Goal: Task Accomplishment & Management: Use online tool/utility

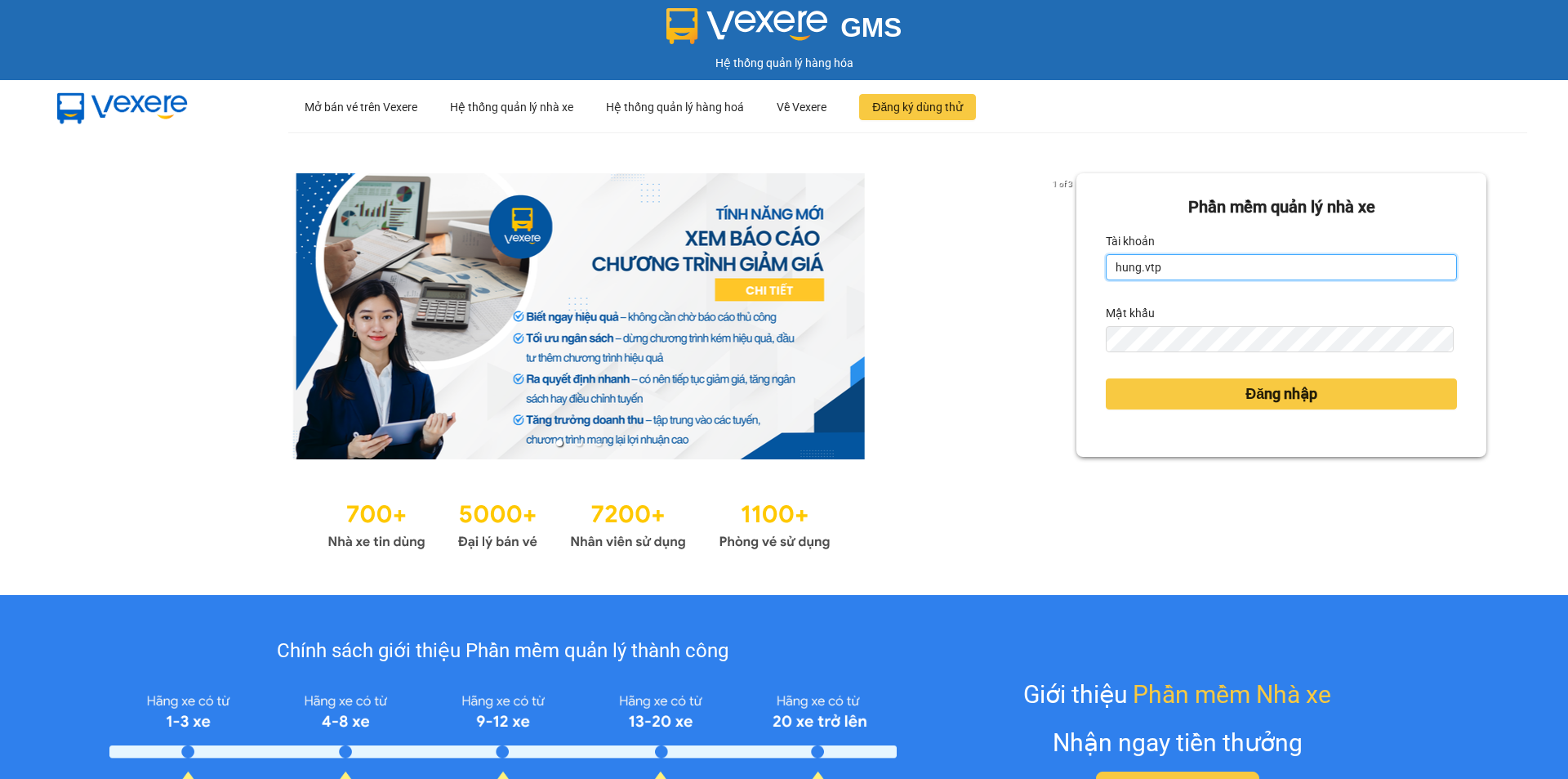
click at [1202, 269] on input "hung.vtp" at bounding box center [1281, 267] width 351 height 26
type input "baotung.vtp"
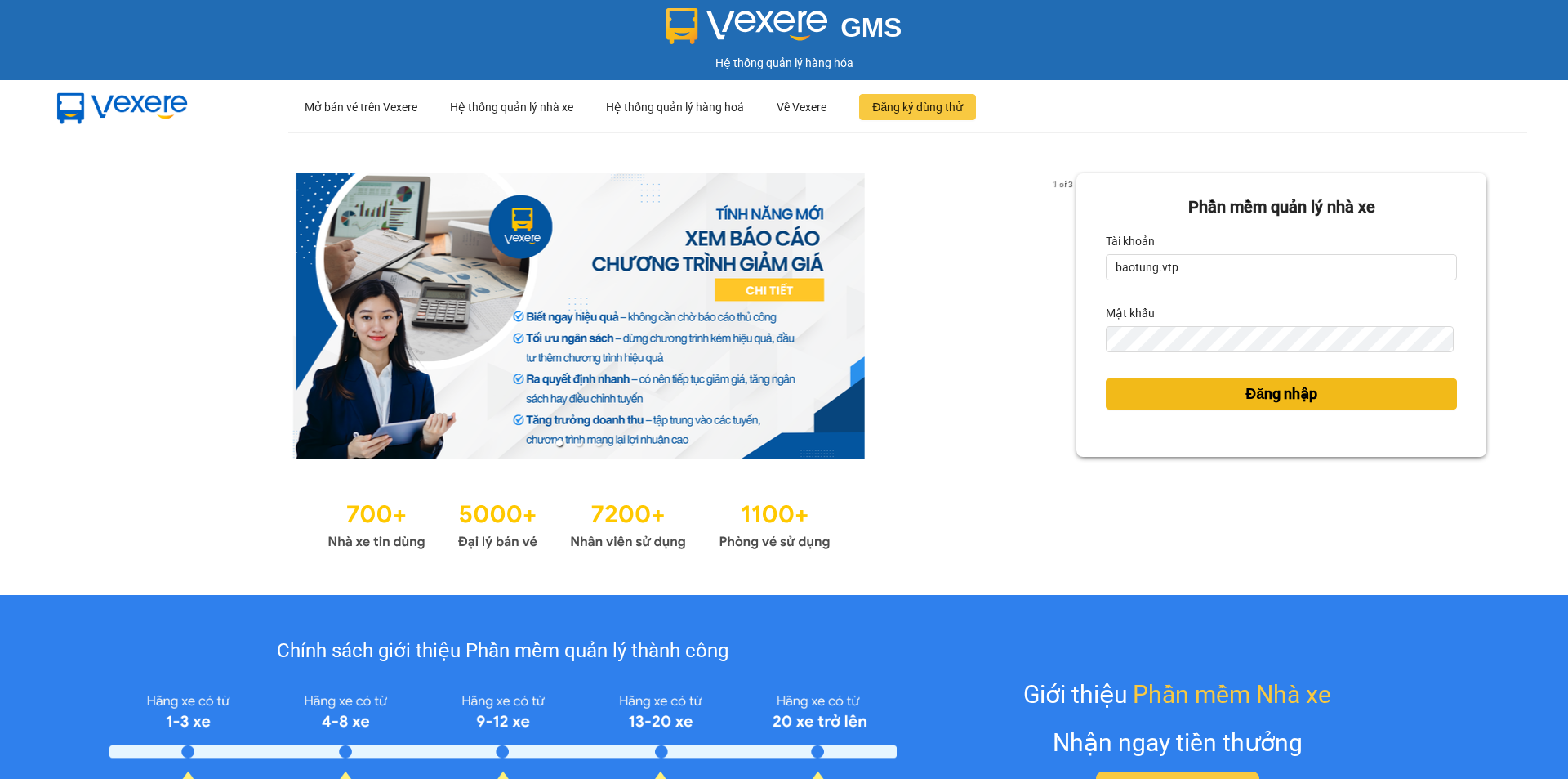
click at [1185, 399] on button "Đăng nhập" at bounding box center [1281, 394] width 351 height 31
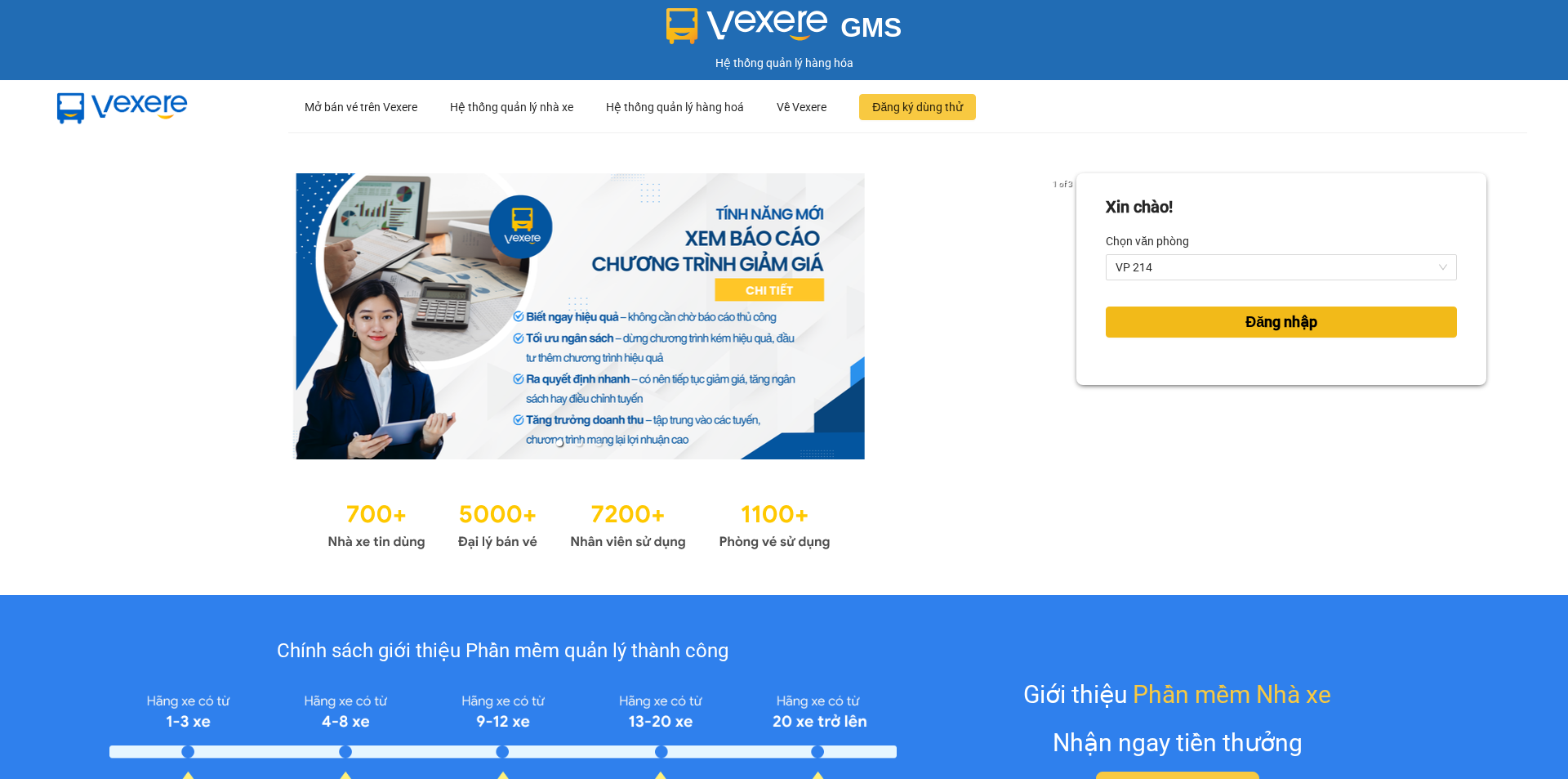
click at [1222, 326] on button "Đăng nhập" at bounding box center [1281, 322] width 351 height 31
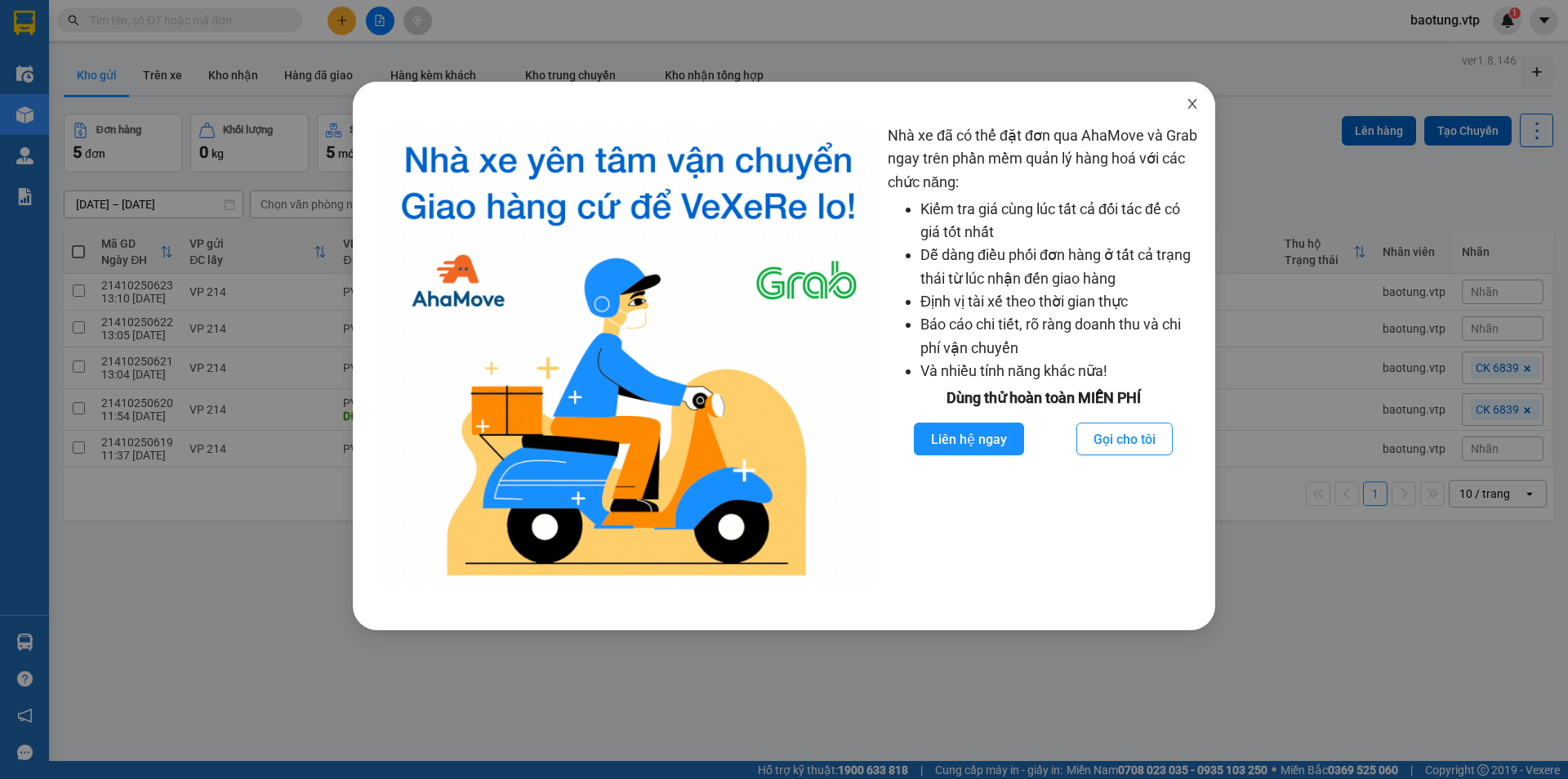
click at [1188, 101] on icon "close" at bounding box center [1192, 103] width 13 height 13
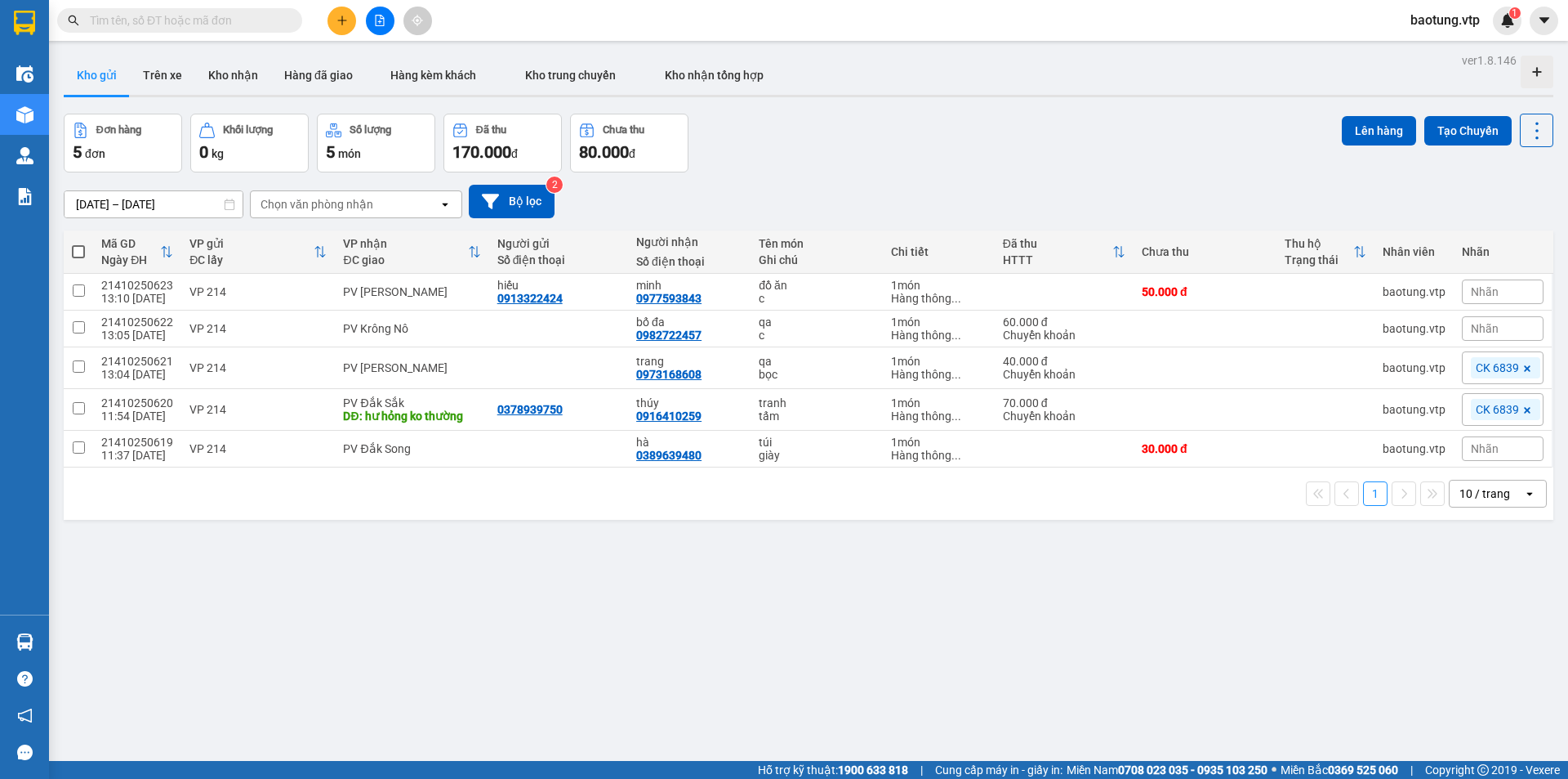
drag, startPoint x: 76, startPoint y: 250, endPoint x: 94, endPoint y: 261, distance: 21.1
click at [78, 250] on span at bounding box center [78, 251] width 13 height 13
click at [79, 243] on input "checkbox" at bounding box center [79, 243] width 0 height 0
checkbox input "true"
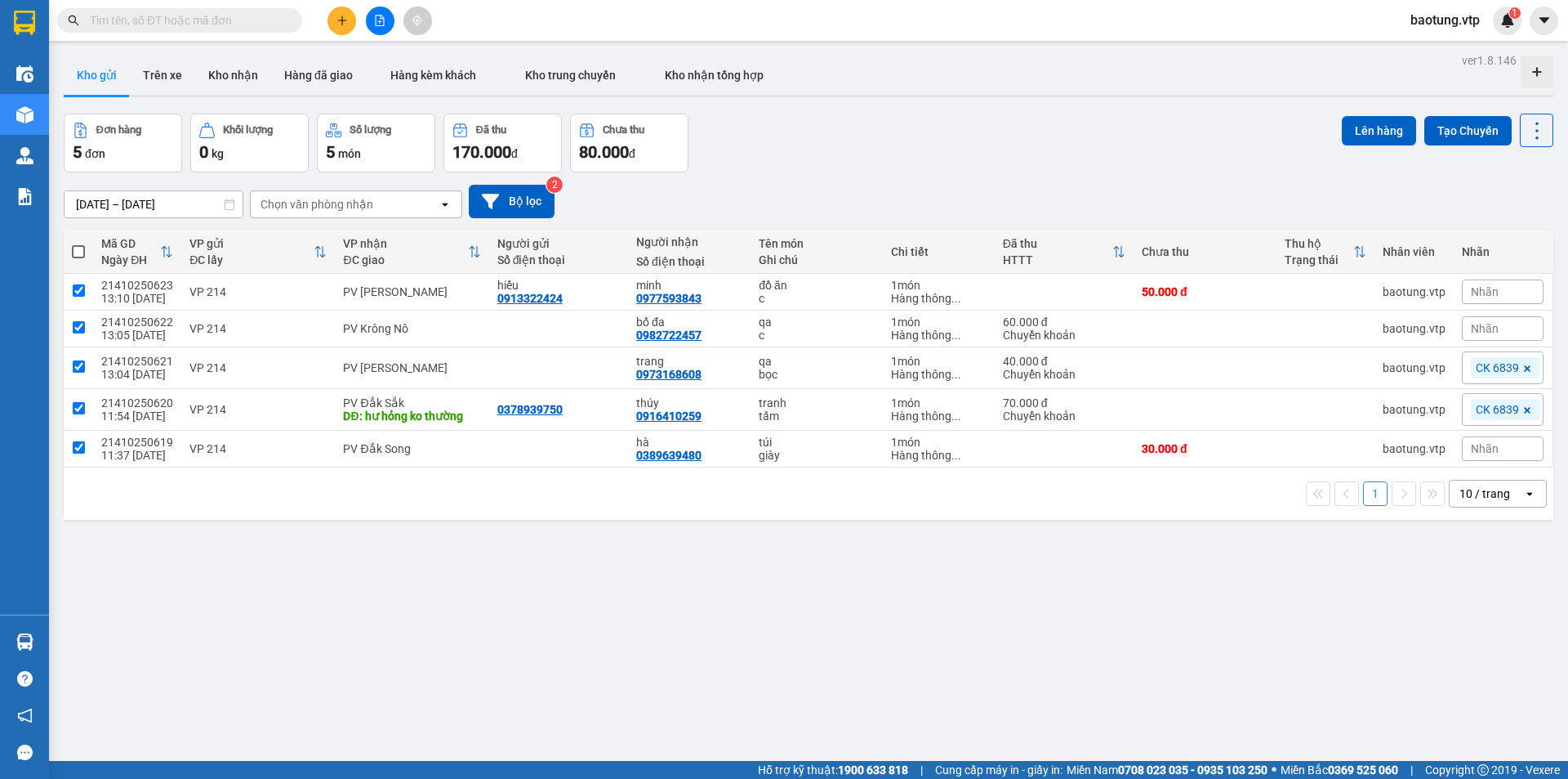
checkbox input "true"
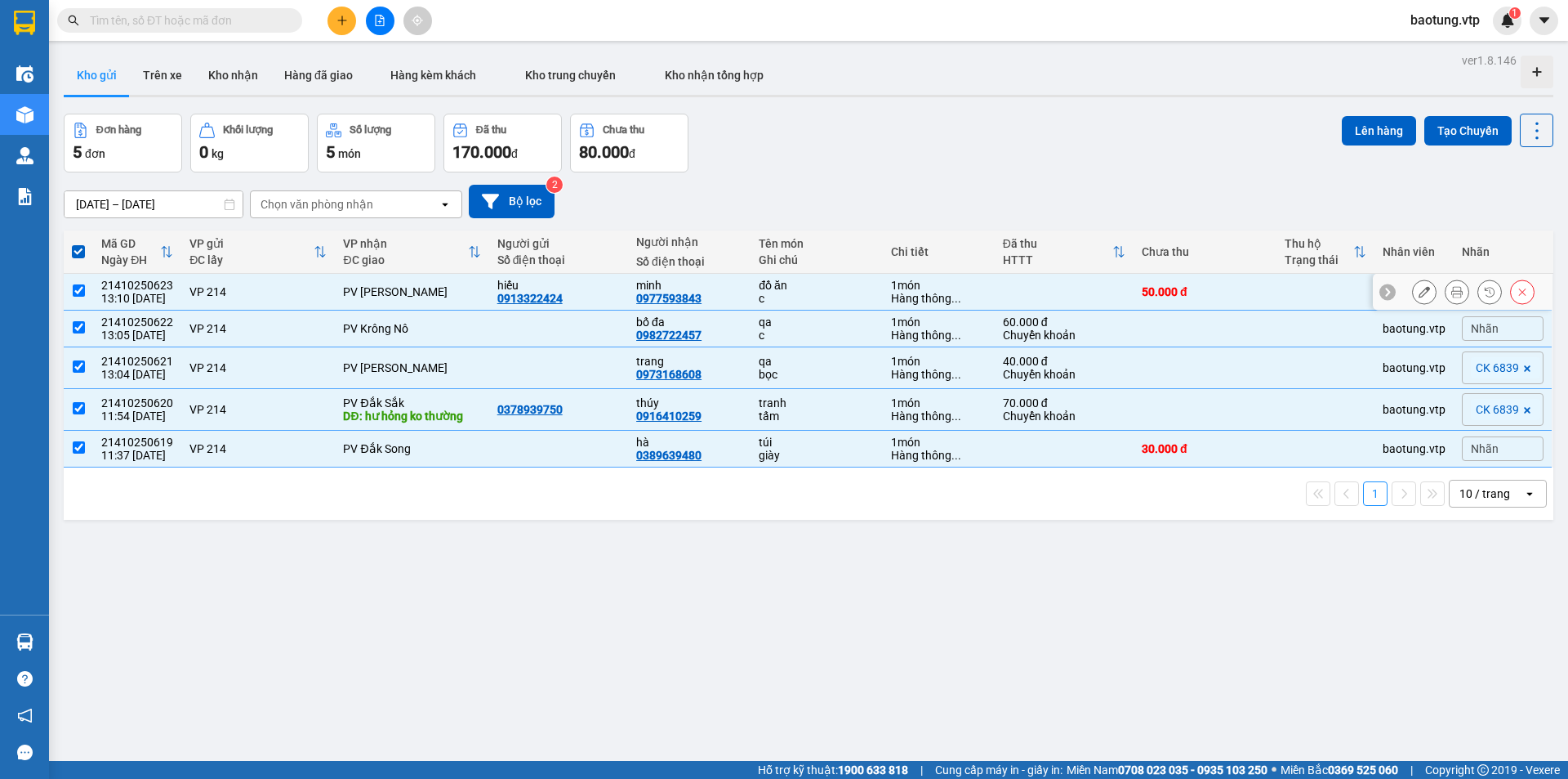
click at [75, 292] on input "checkbox" at bounding box center [79, 290] width 12 height 12
checkbox input "false"
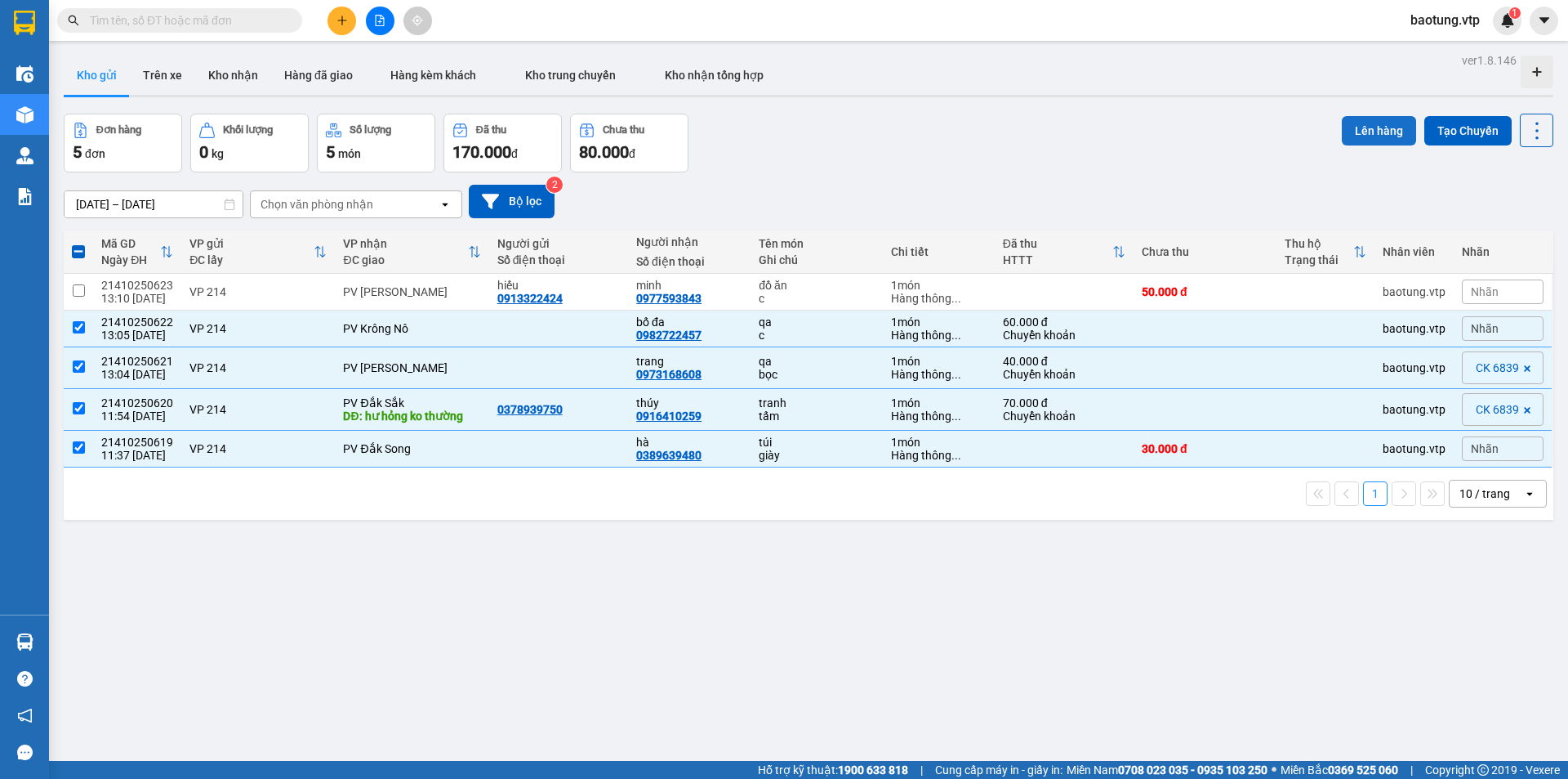
click at [1349, 128] on button "Lên hàng" at bounding box center [1379, 131] width 75 height 29
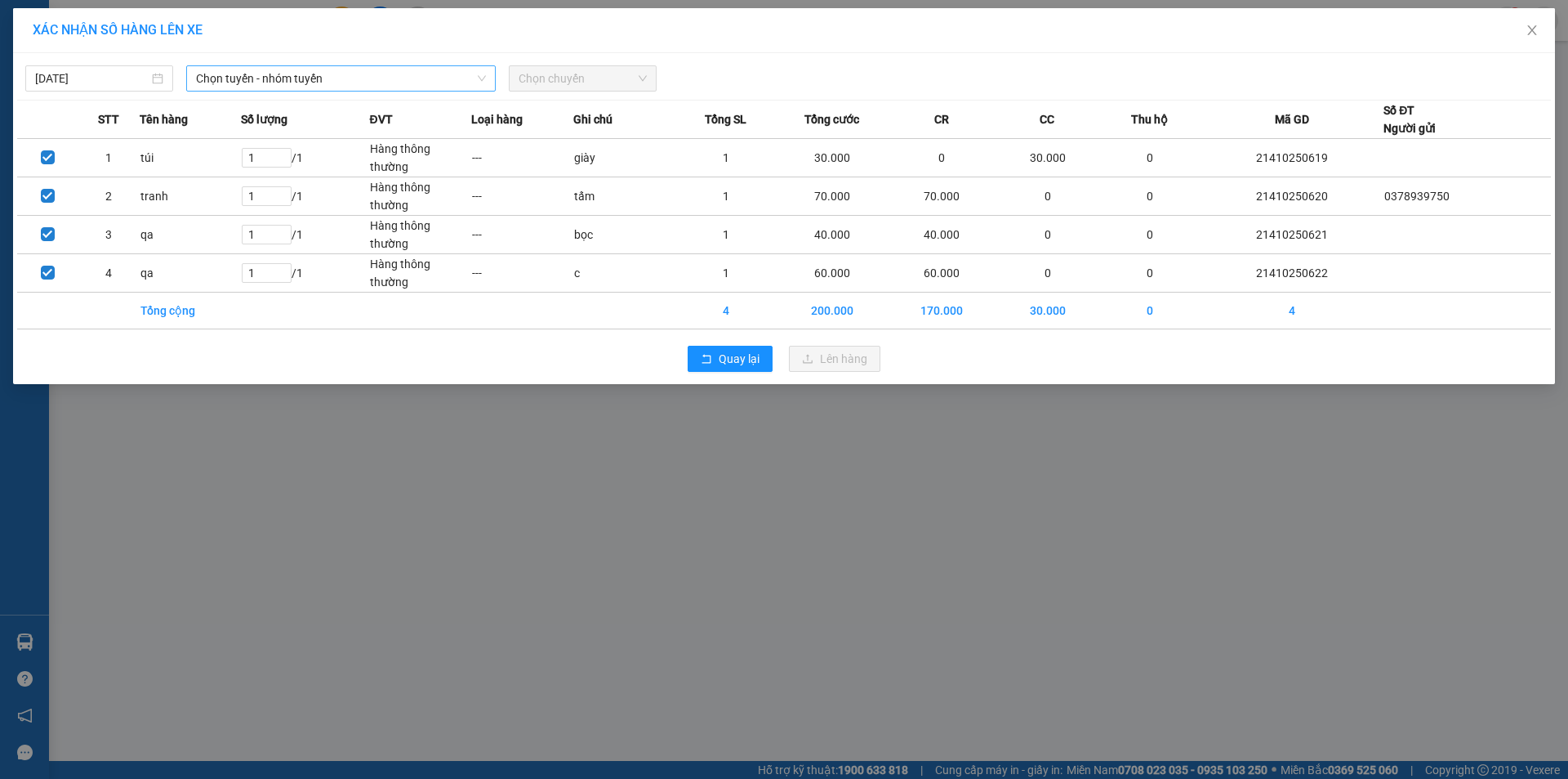
click at [309, 77] on span "Chọn tuyến - nhóm tuyến" at bounding box center [340, 78] width 290 height 24
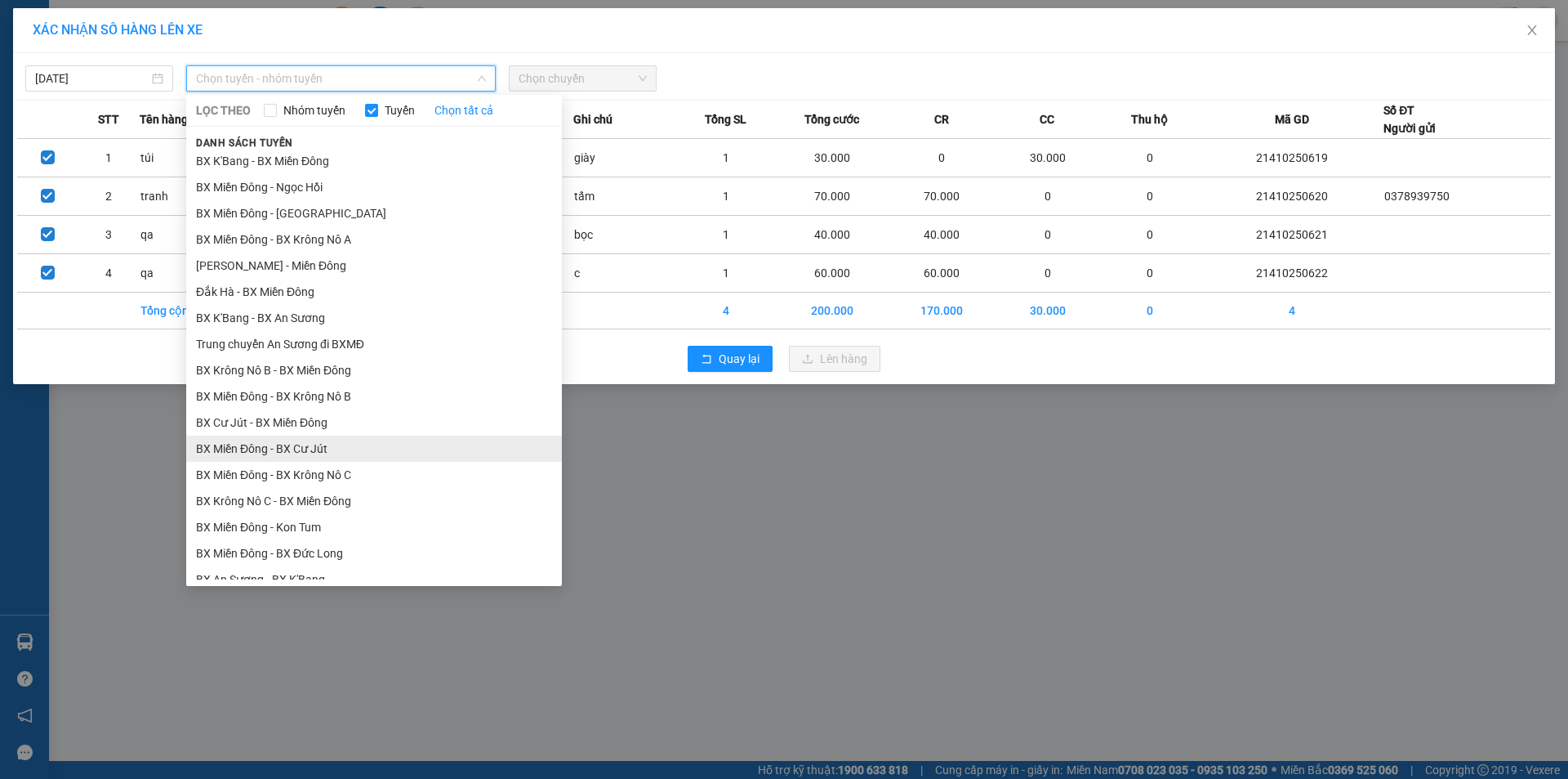
scroll to position [408, 0]
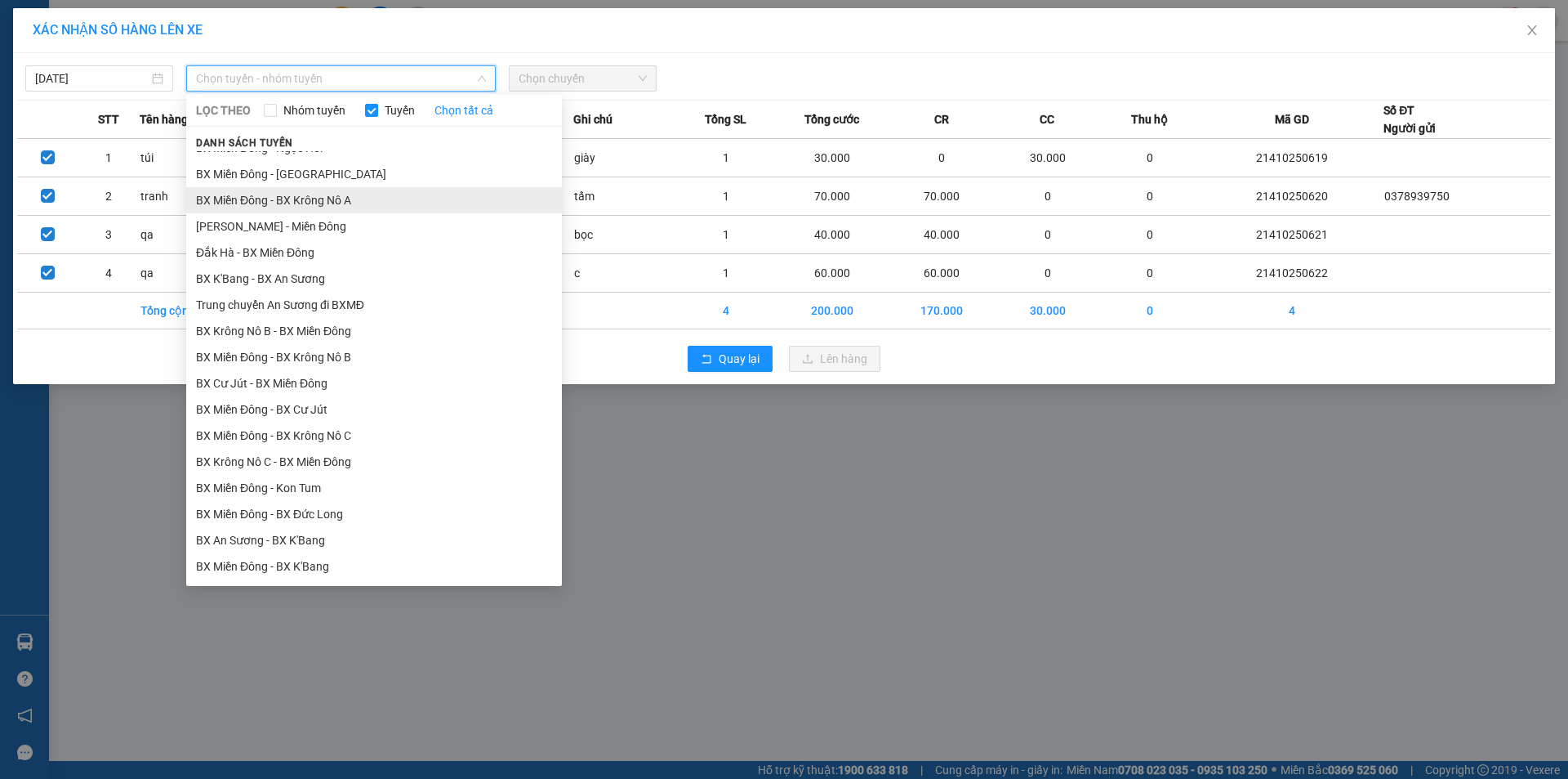
click at [358, 209] on li "BX Miền Đông - BX Krông Nô A" at bounding box center [374, 200] width 376 height 26
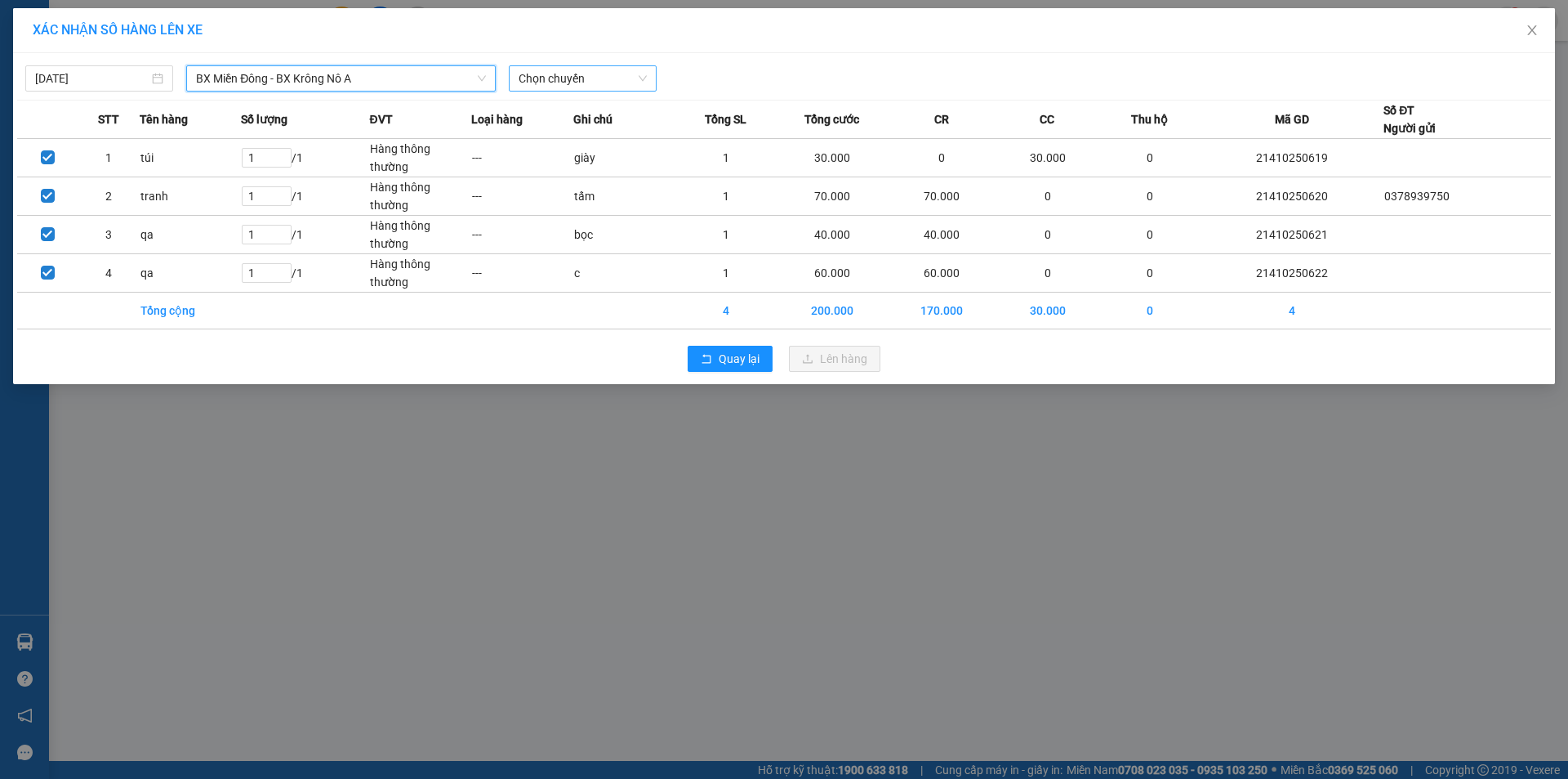
click at [565, 77] on span "Chọn chuyến" at bounding box center [583, 78] width 128 height 24
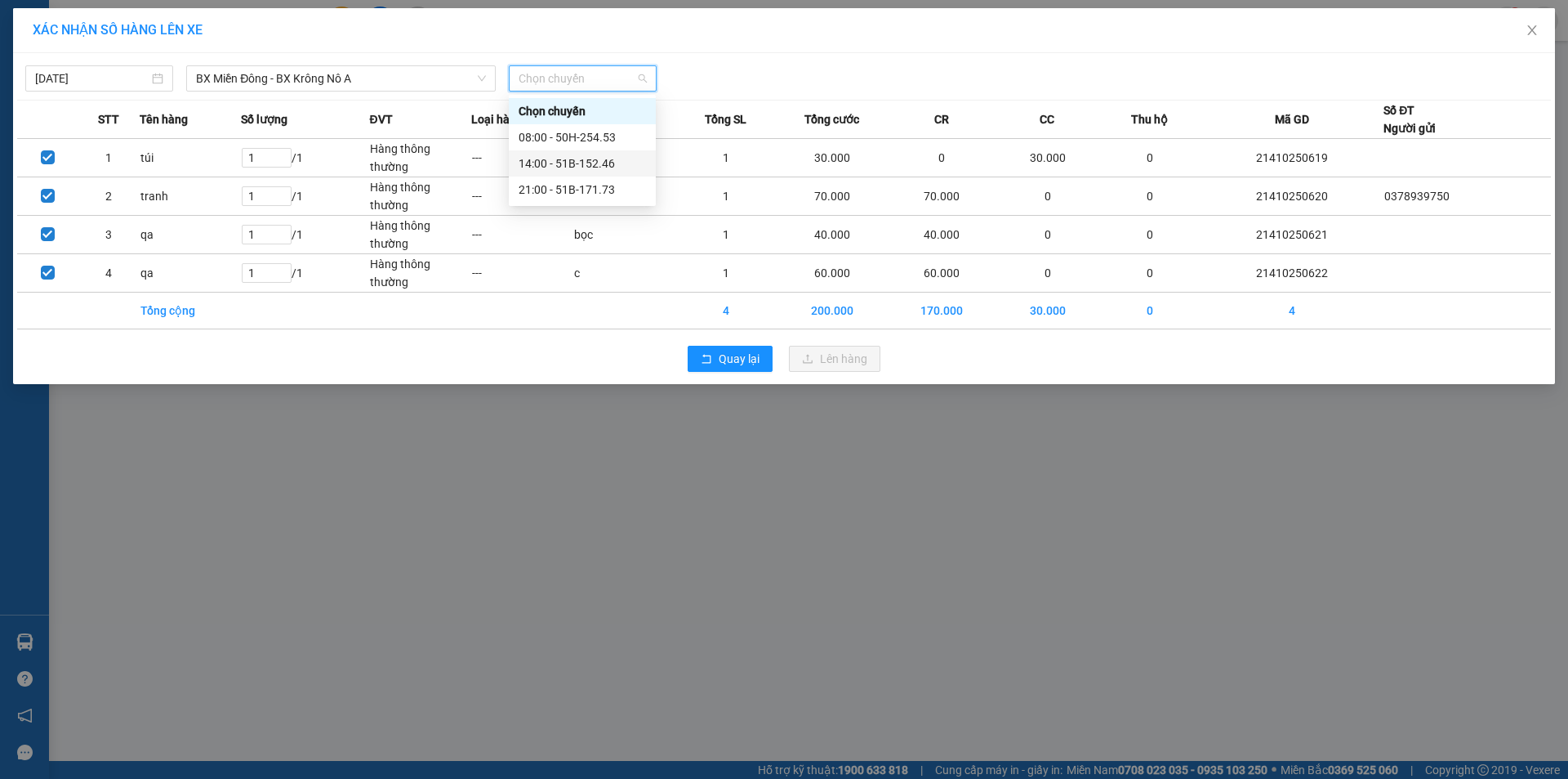
click at [573, 161] on div "14:00 - 51B-152.46" at bounding box center [582, 163] width 127 height 18
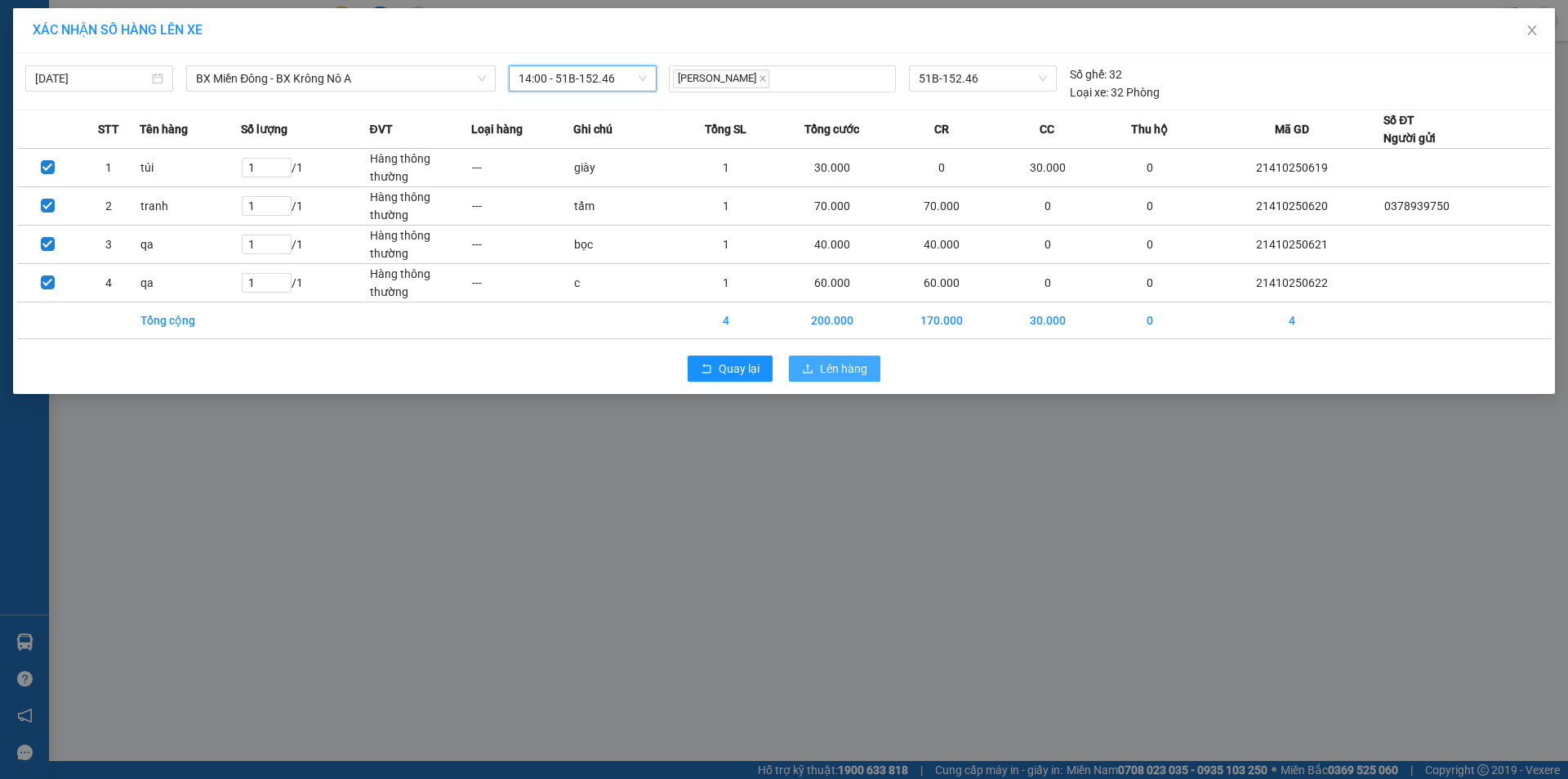
click at [821, 372] on span "Lên hàng" at bounding box center [844, 368] width 48 height 18
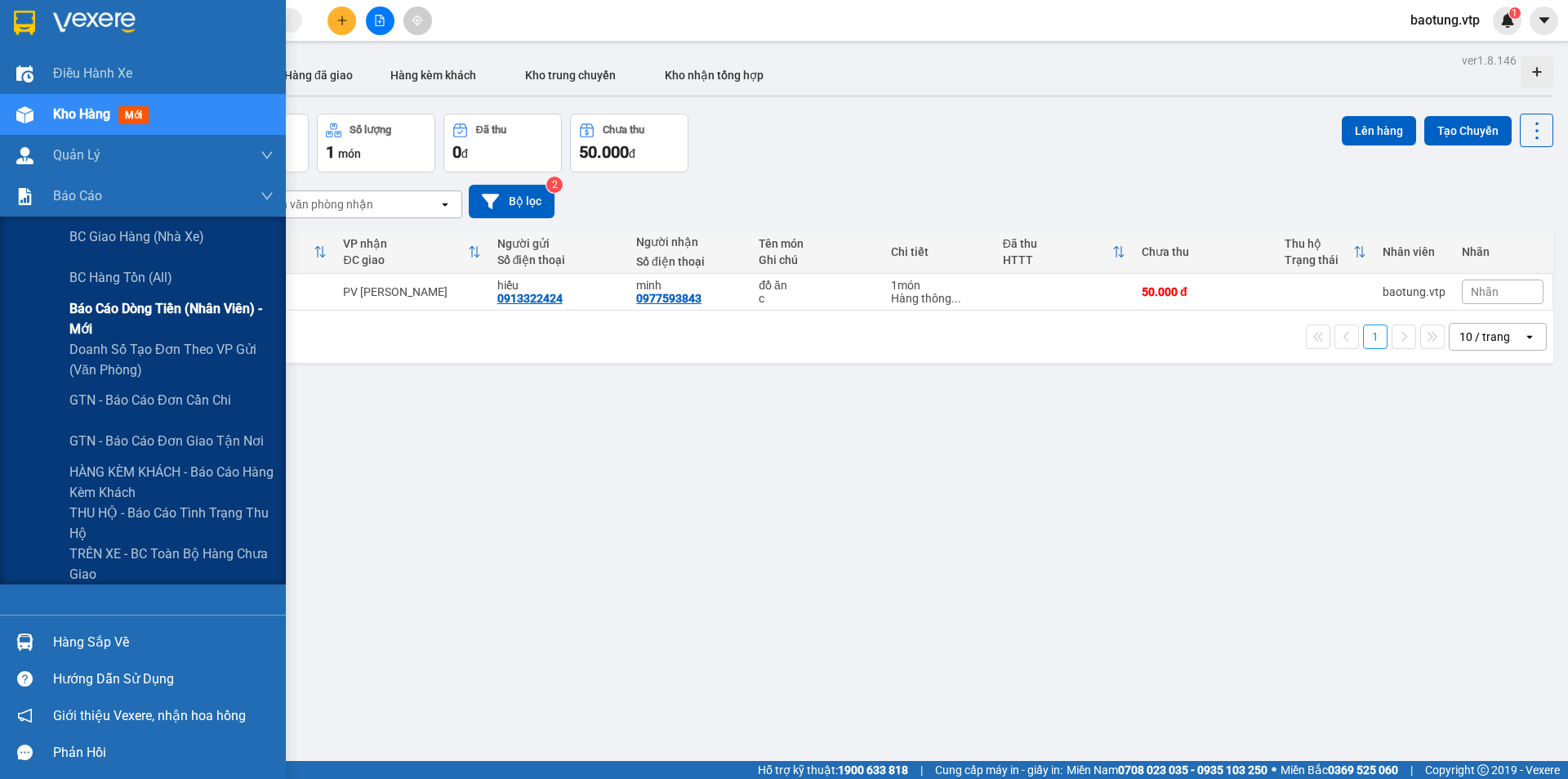
click at [174, 326] on span "Báo cáo dòng tiền (nhân viên) - mới" at bounding box center [172, 318] width 204 height 41
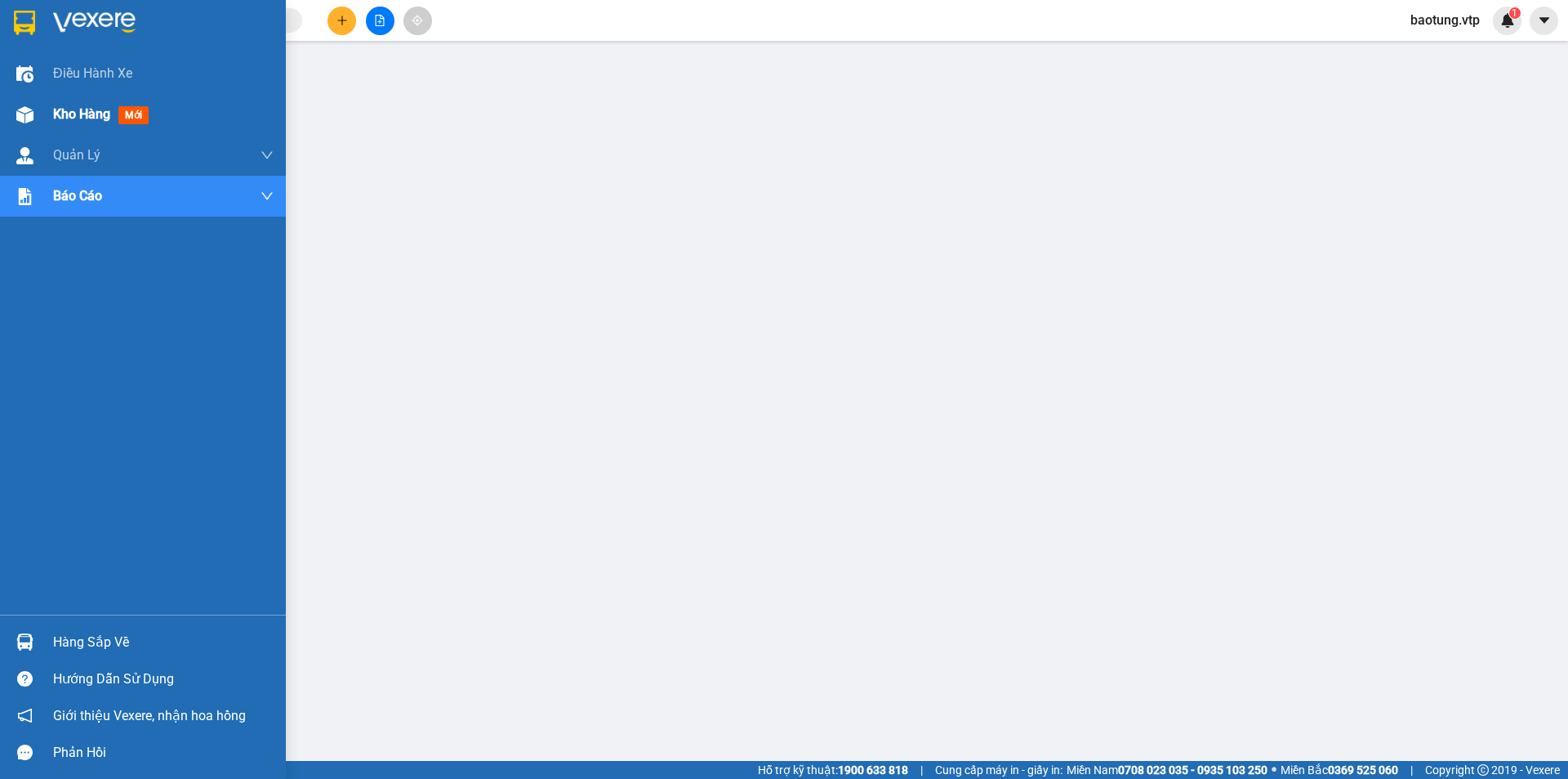
click at [17, 101] on div at bounding box center [24, 114] width 29 height 29
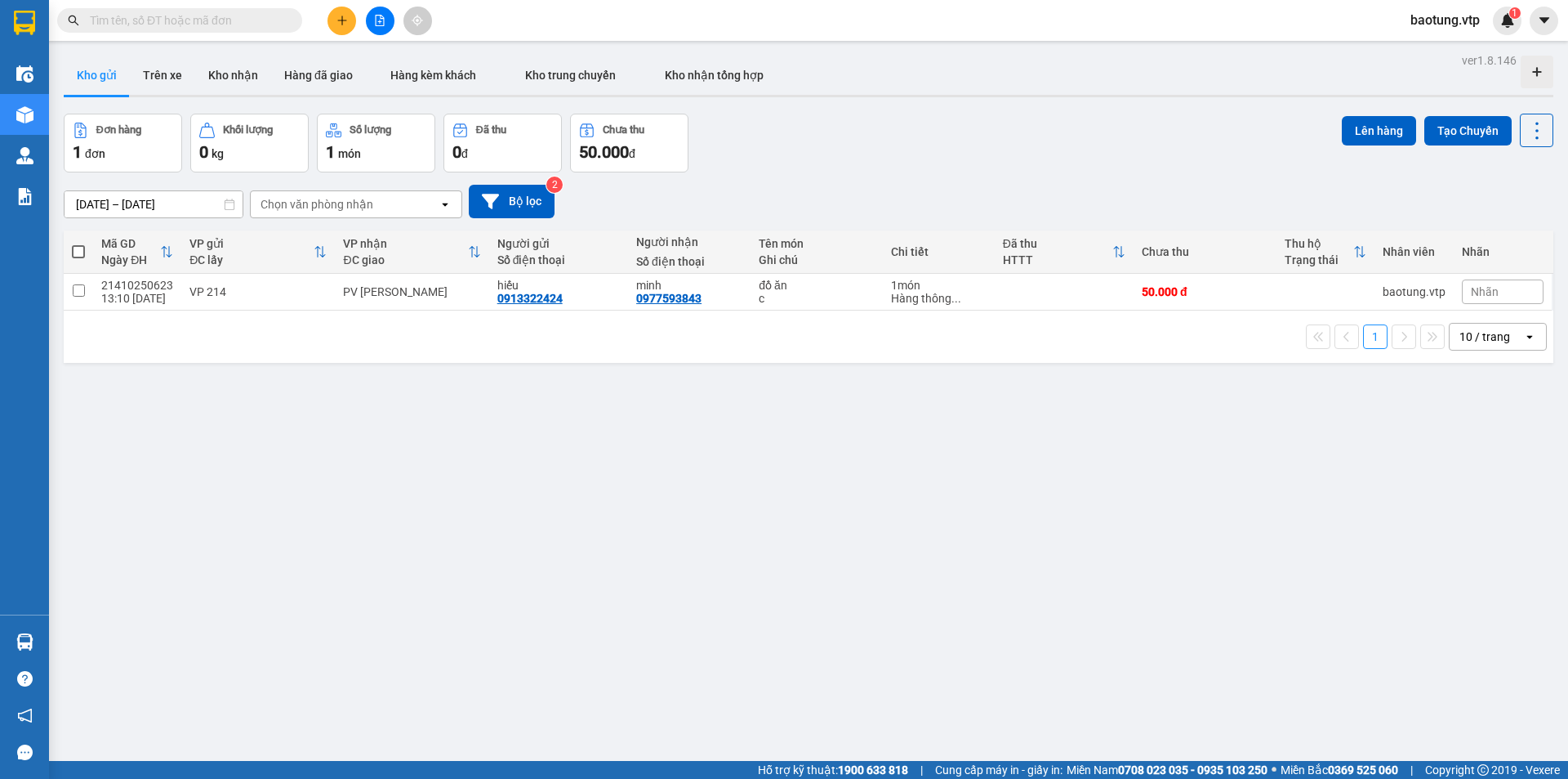
click at [1438, 25] on span "baotung.vtp" at bounding box center [1445, 20] width 95 height 21
click at [1421, 55] on span "Đăng xuất" at bounding box center [1455, 50] width 68 height 18
